Goal: Task Accomplishment & Management: Use online tool/utility

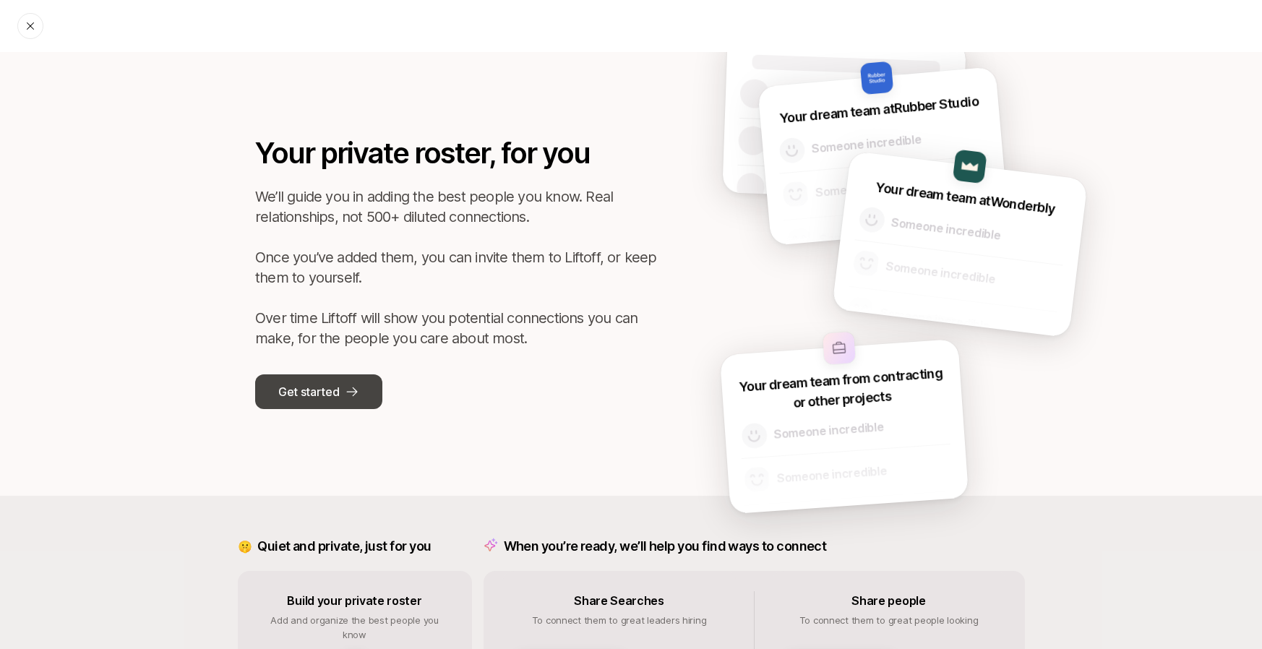
click at [345, 385] on icon at bounding box center [352, 391] width 14 height 14
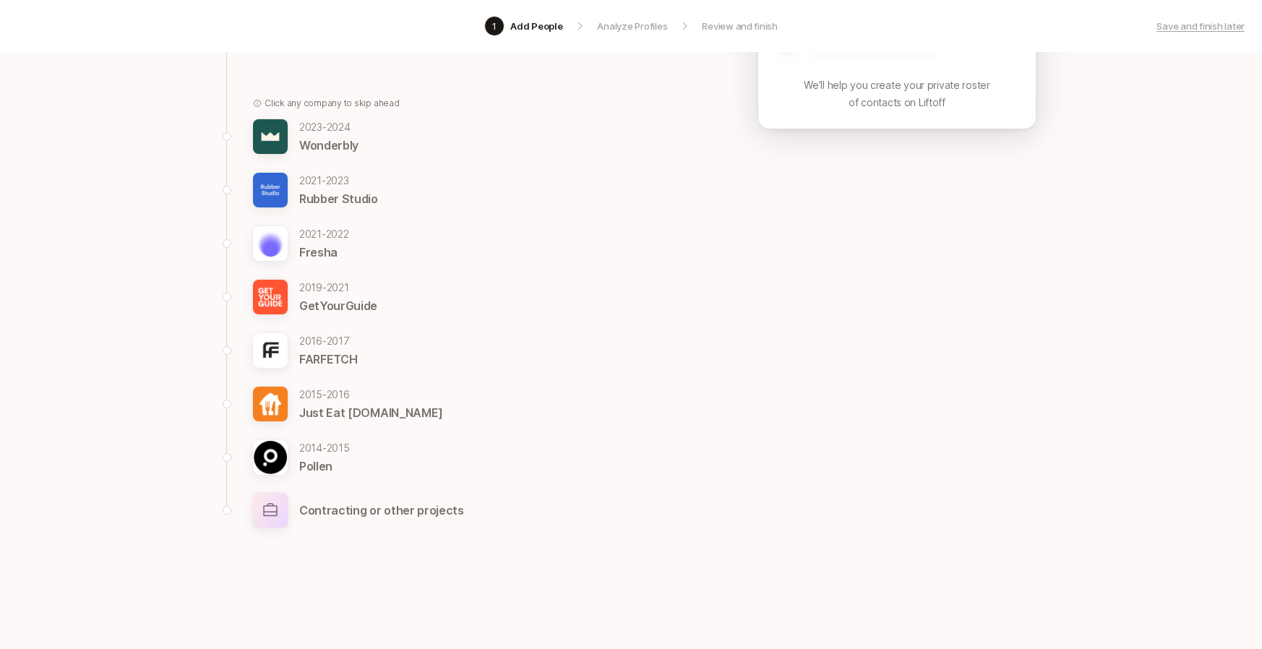
click at [348, 509] on p "Contracting or other projects" at bounding box center [381, 510] width 165 height 19
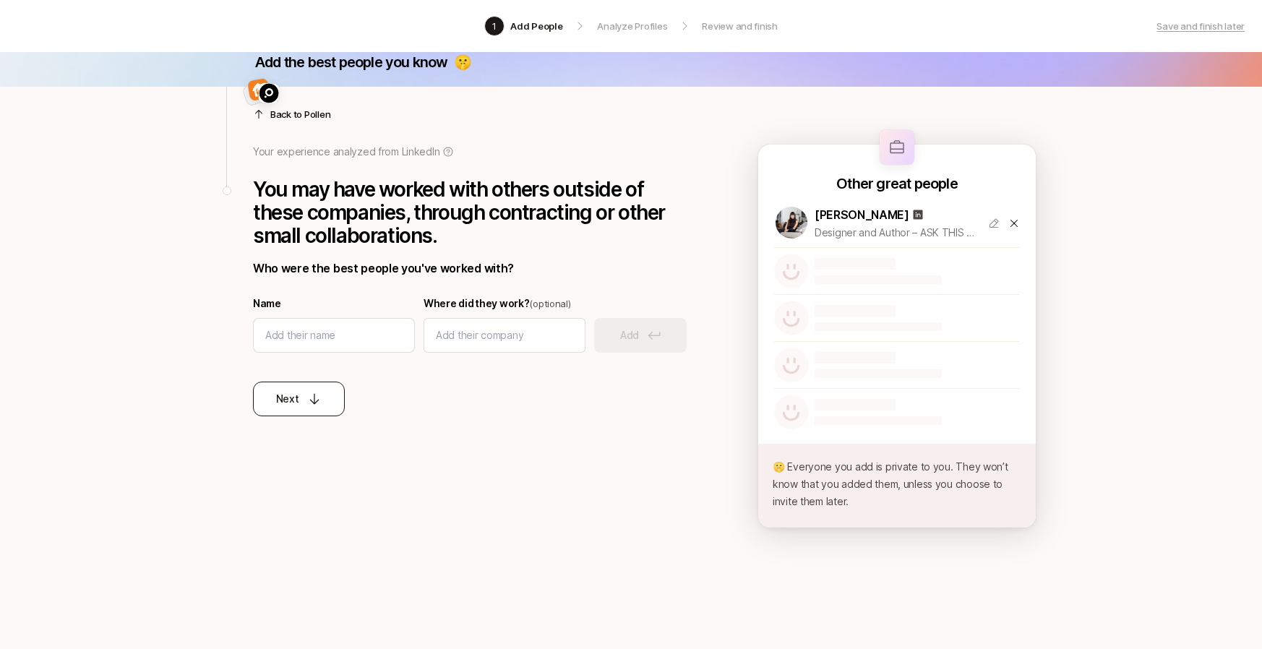
click at [302, 410] on button "Next" at bounding box center [299, 399] width 92 height 35
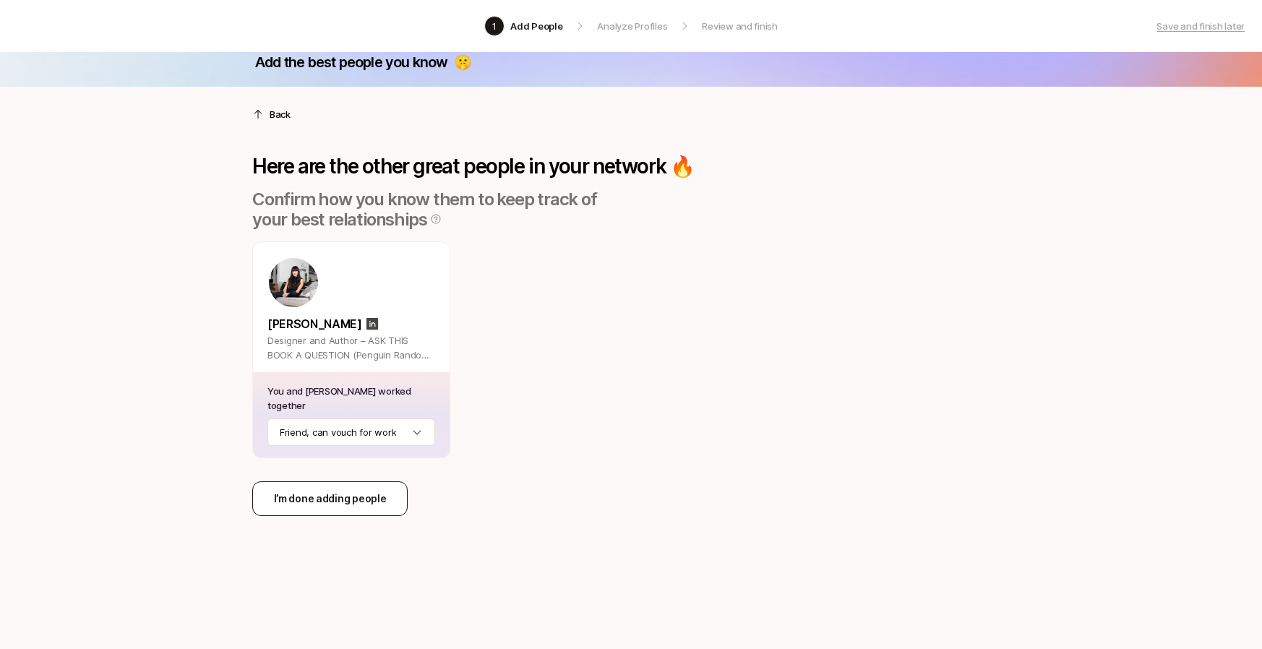
click at [369, 491] on p "I’m done adding people" at bounding box center [330, 498] width 113 height 17
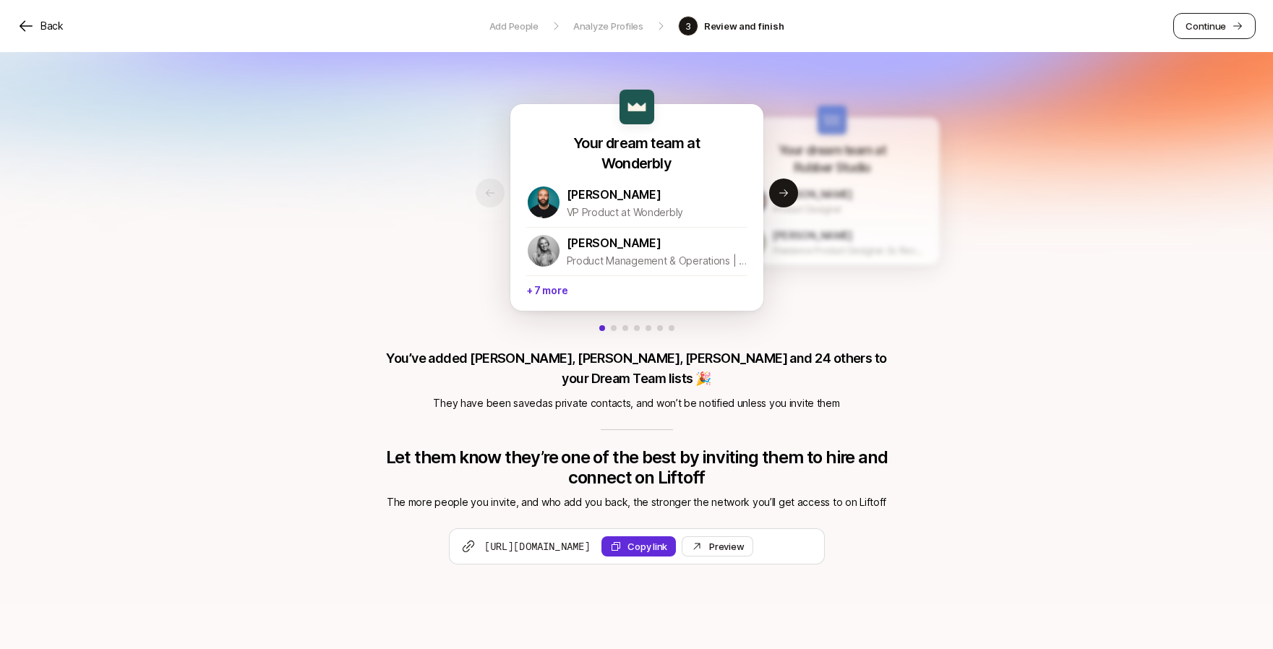
click at [1227, 25] on link "Continue" at bounding box center [1214, 26] width 82 height 26
